Goal: Contribute content

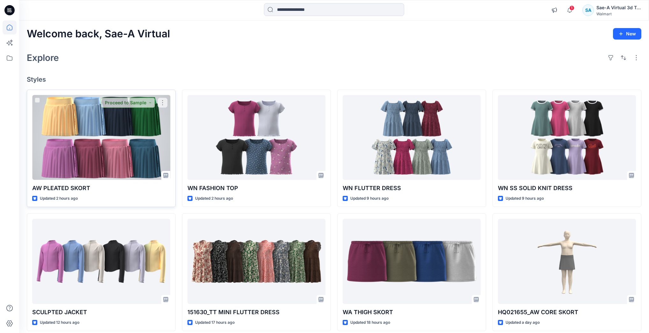
drag, startPoint x: 99, startPoint y: 98, endPoint x: 102, endPoint y: 100, distance: 3.6
click at [102, 100] on button "Proceed to Sample" at bounding box center [128, 103] width 54 height 10
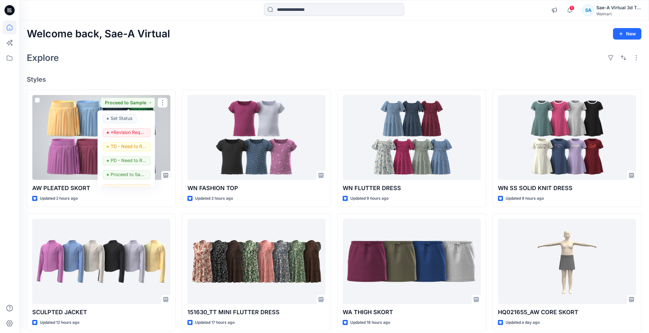
click at [70, 110] on div at bounding box center [101, 137] width 138 height 85
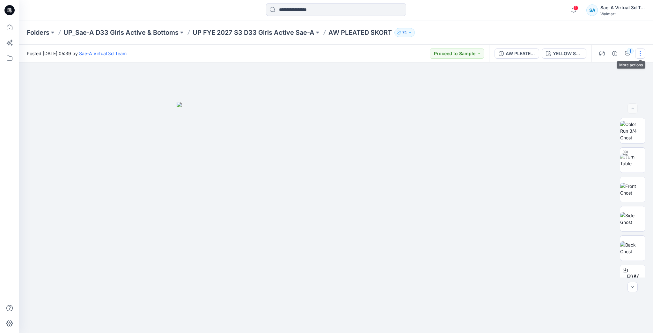
click at [640, 54] on button "button" at bounding box center [640, 53] width 10 height 10
click at [603, 86] on p "Edit" at bounding box center [600, 86] width 8 height 7
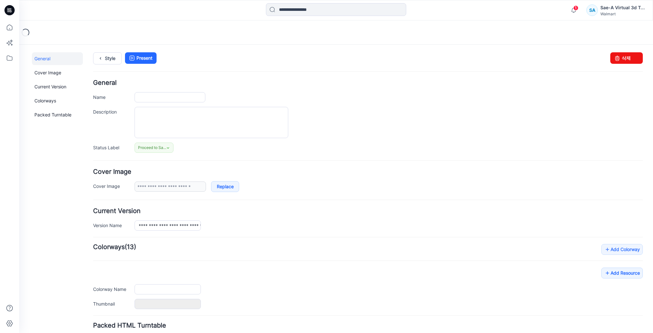
type input "**********"
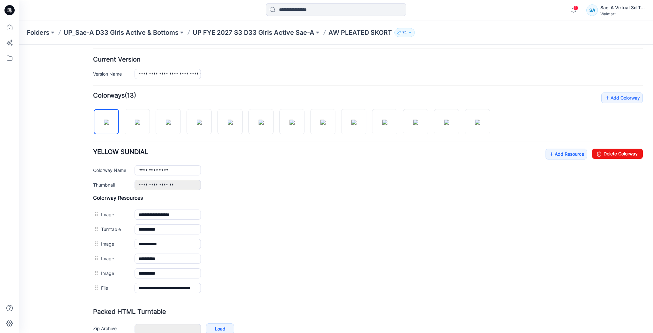
scroll to position [185, 0]
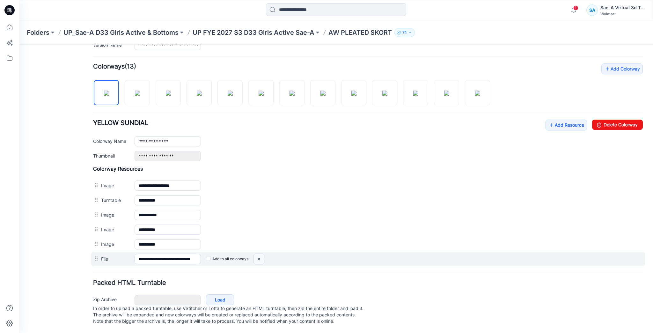
drag, startPoint x: 260, startPoint y: 251, endPoint x: 366, endPoint y: 80, distance: 201.5
click at [260, 254] on img at bounding box center [259, 259] width 10 height 11
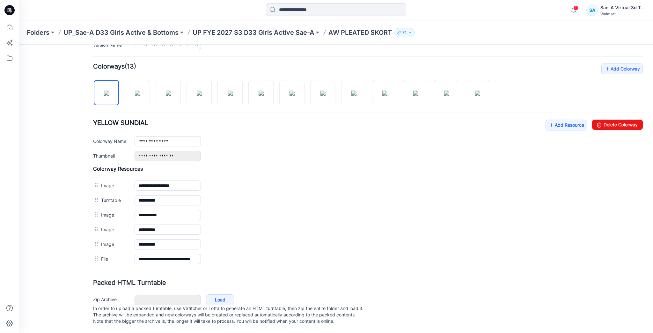
scroll to position [170, 0]
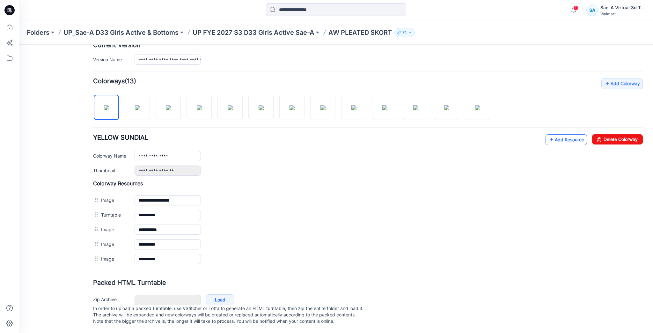
click at [566, 136] on link "Add Resource" at bounding box center [566, 139] width 41 height 11
